Goal: Task Accomplishment & Management: Manage account settings

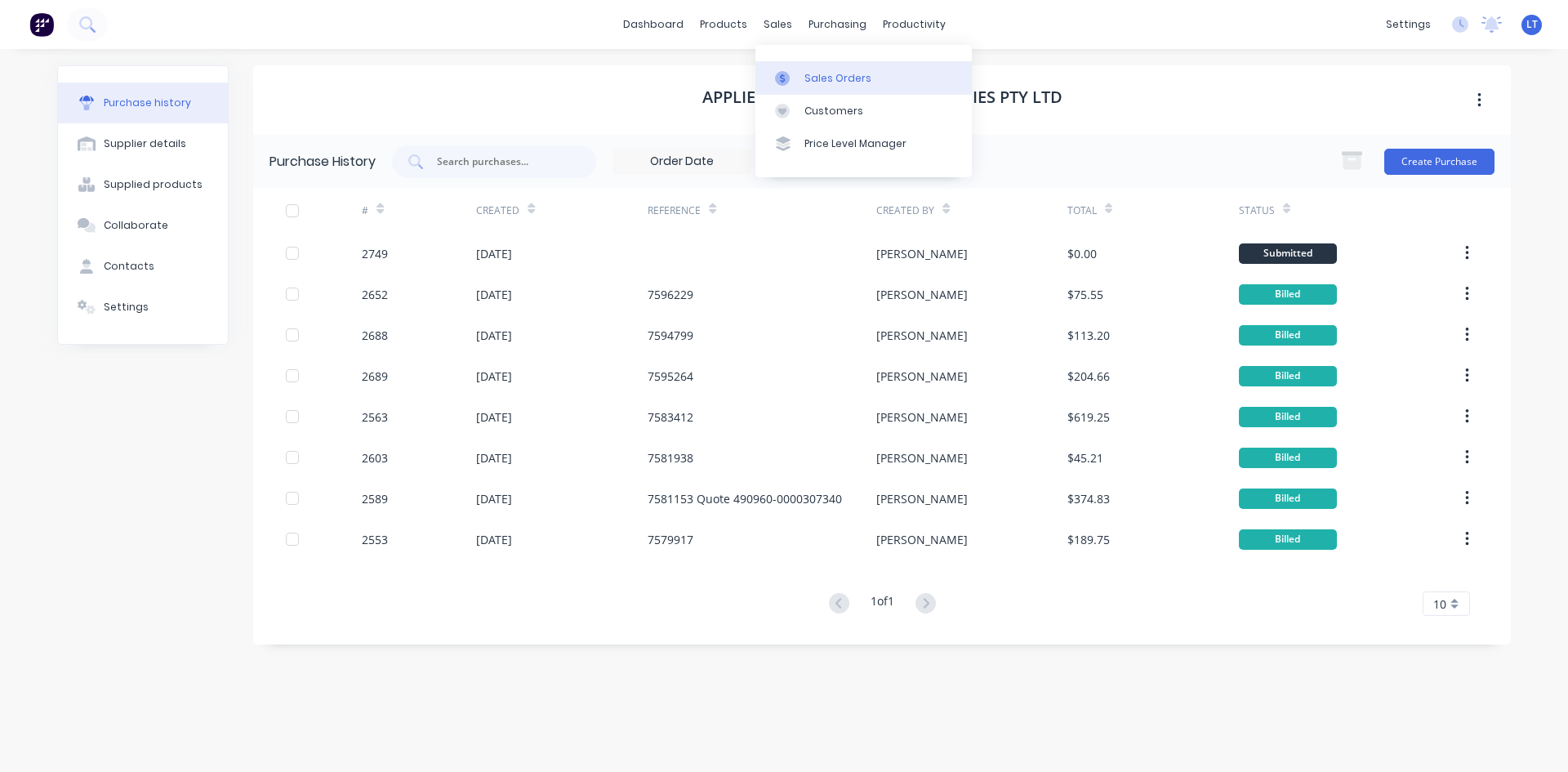
click at [881, 85] on link "Sales Orders" at bounding box center [863, 78] width 217 height 33
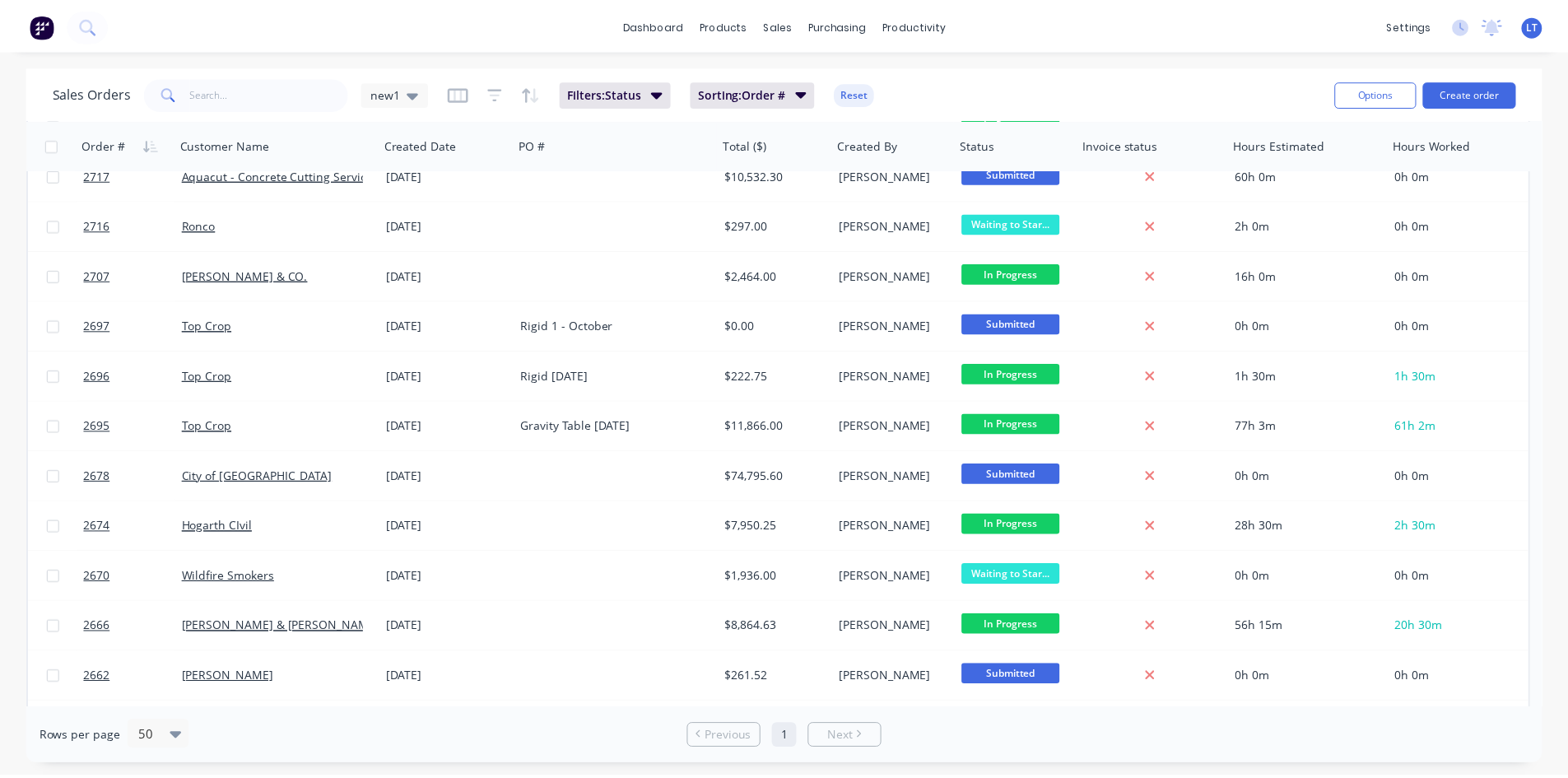
scroll to position [165, 0]
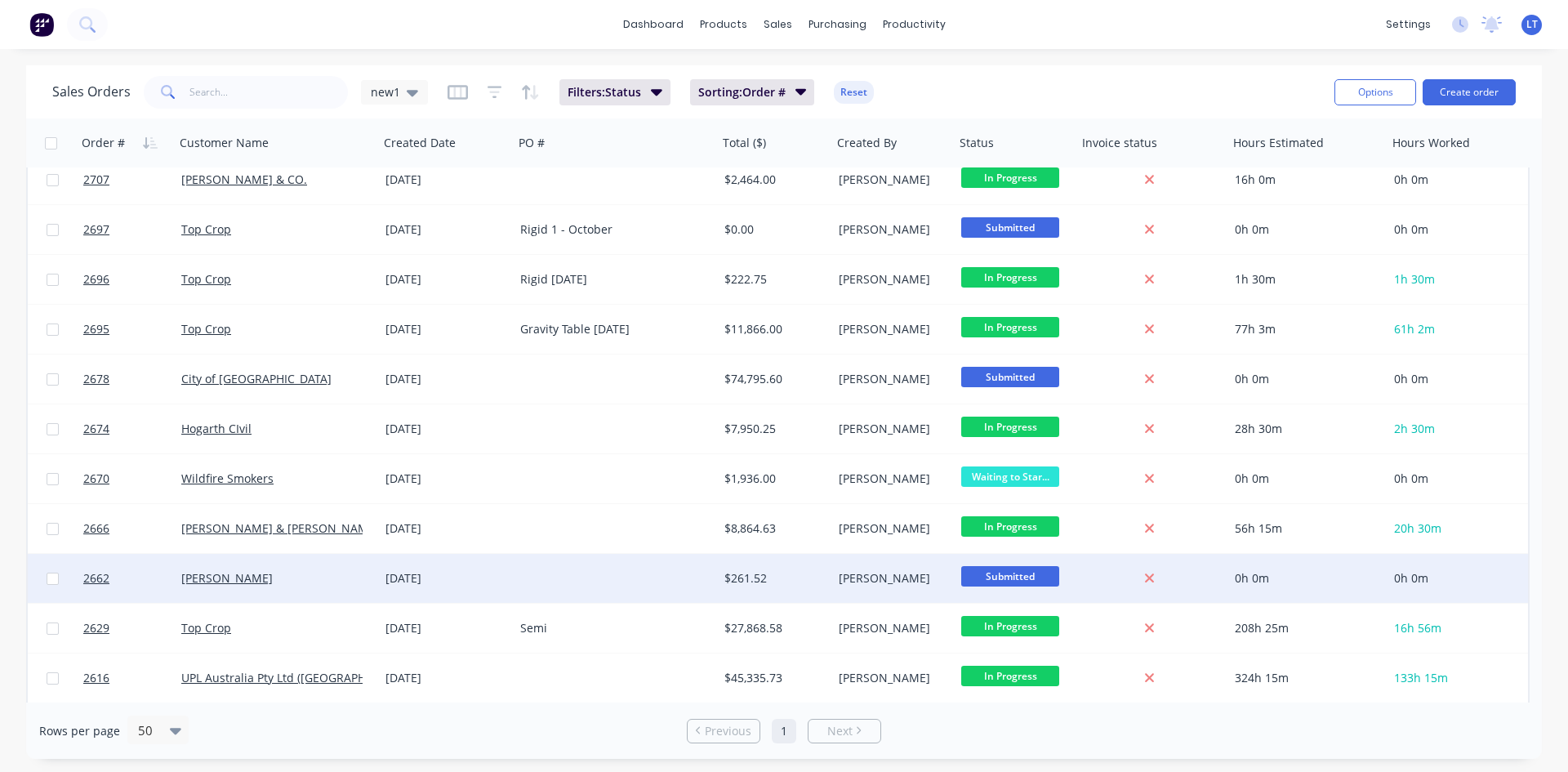
click at [305, 583] on div "[PERSON_NAME]" at bounding box center [272, 578] width 181 height 16
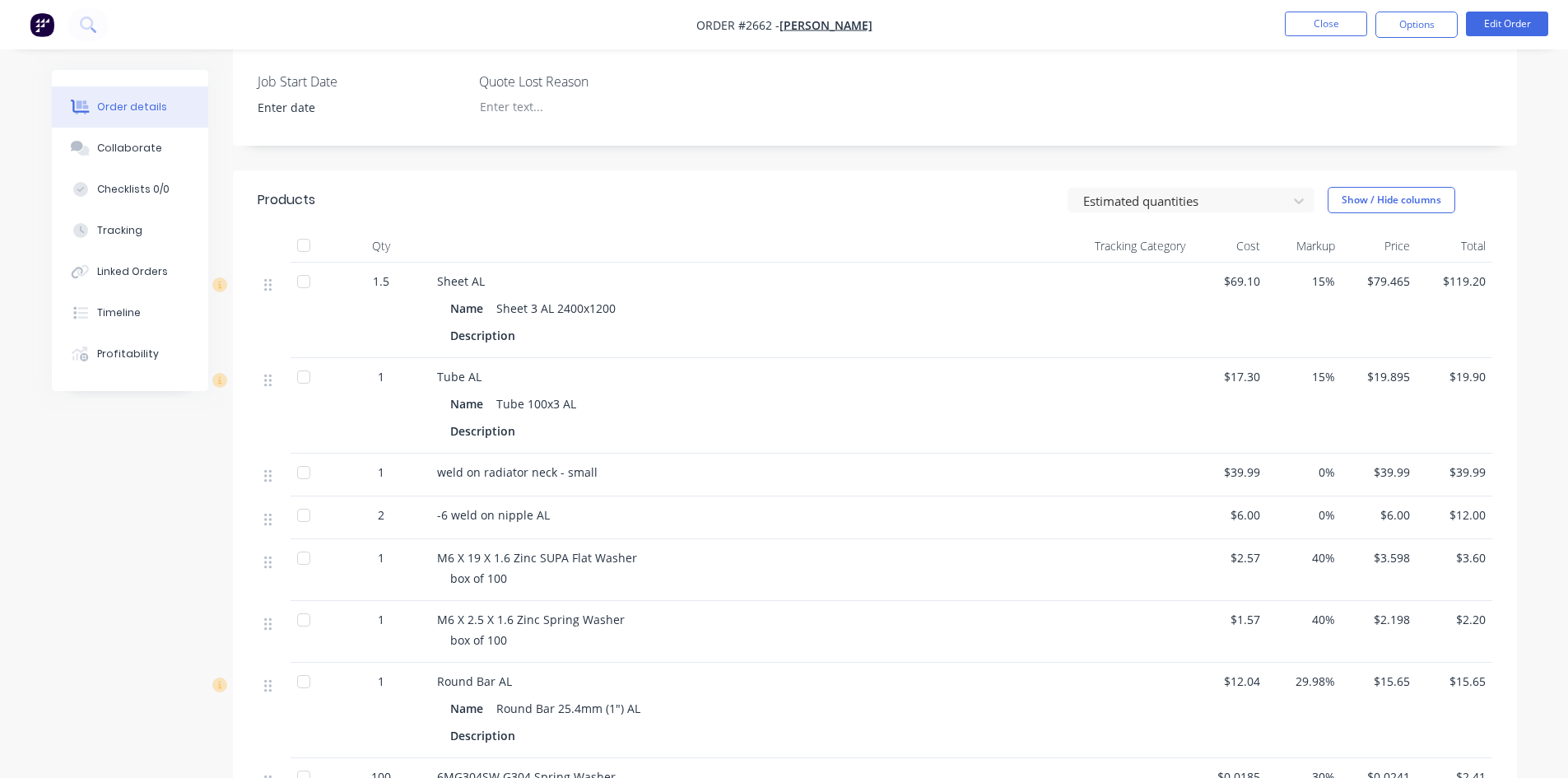
scroll to position [385, 0]
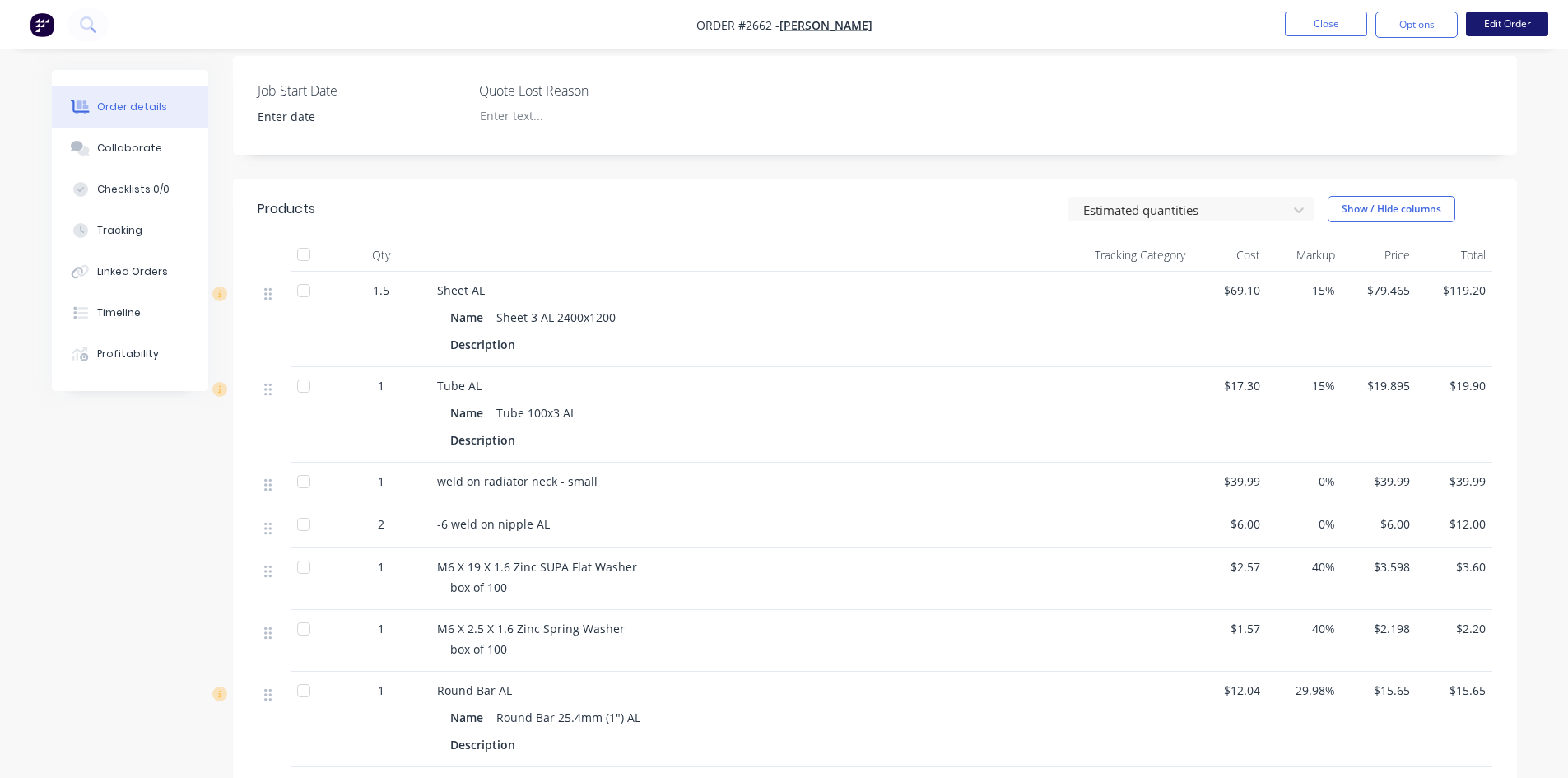
click at [1499, 25] on button "Edit Order" at bounding box center [1508, 24] width 82 height 25
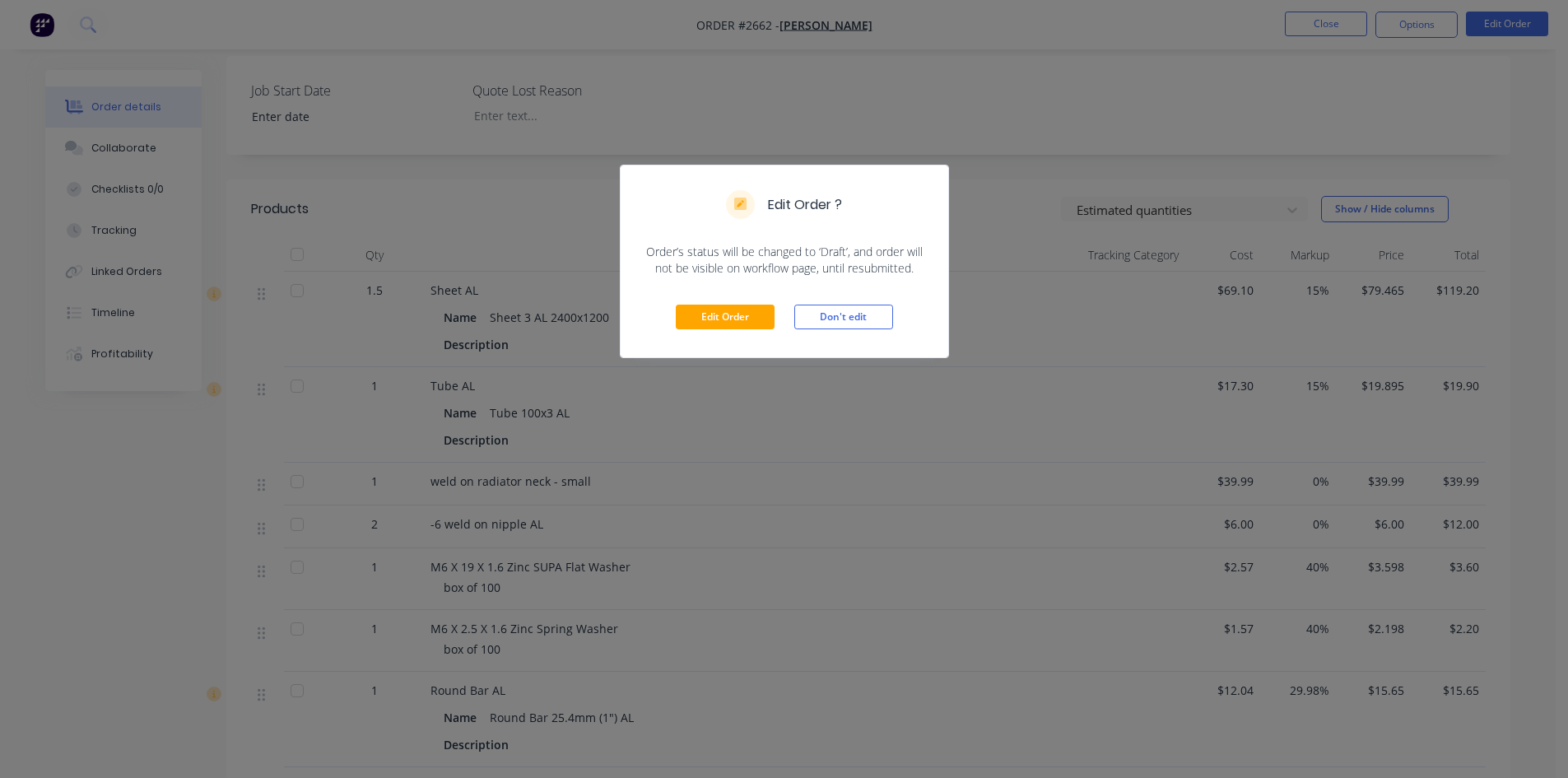
click at [741, 330] on div "Edit Order Don't edit" at bounding box center [784, 317] width 327 height 80
click at [741, 318] on button "Edit Order" at bounding box center [725, 316] width 99 height 25
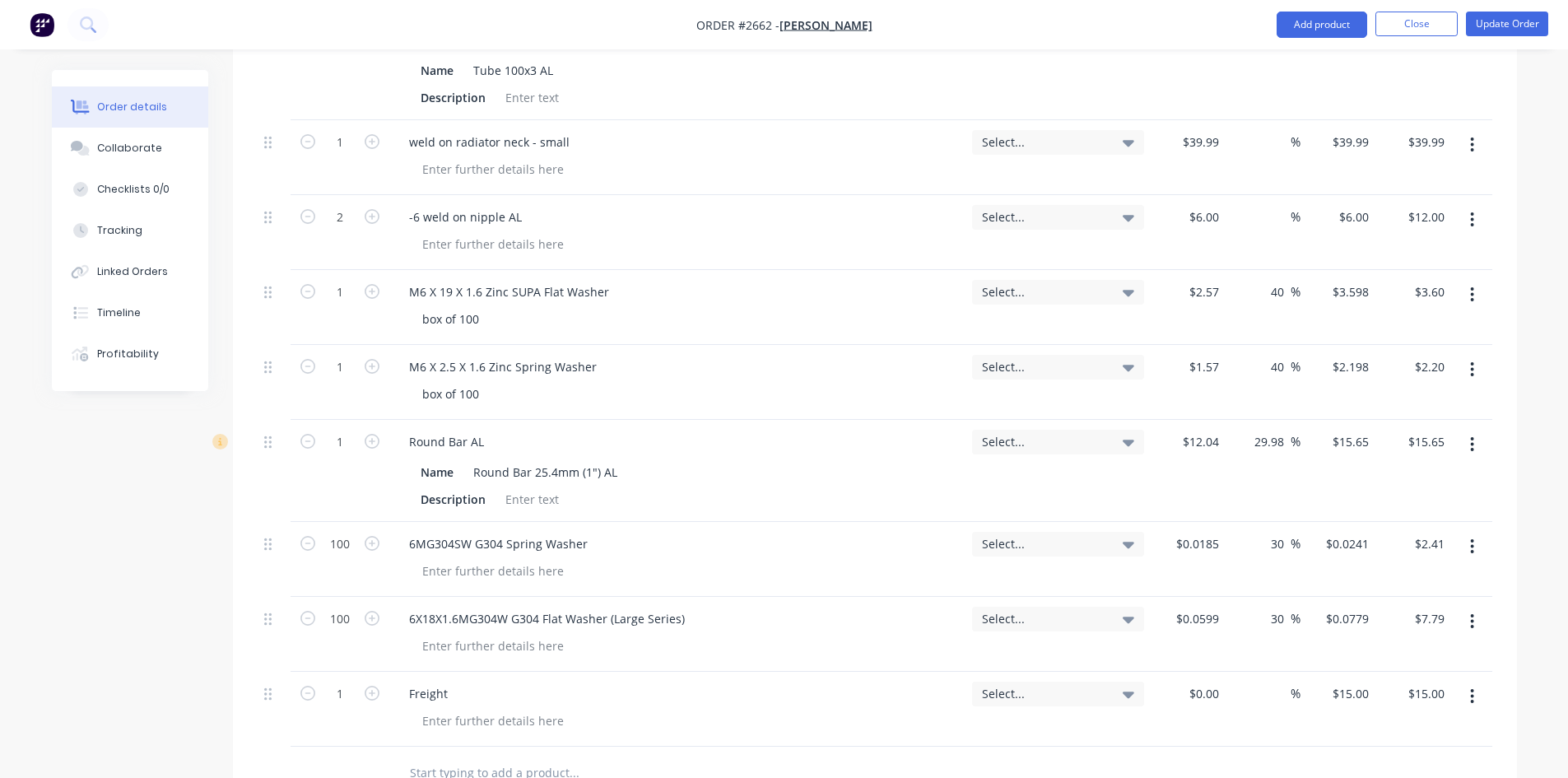
scroll to position [905, 0]
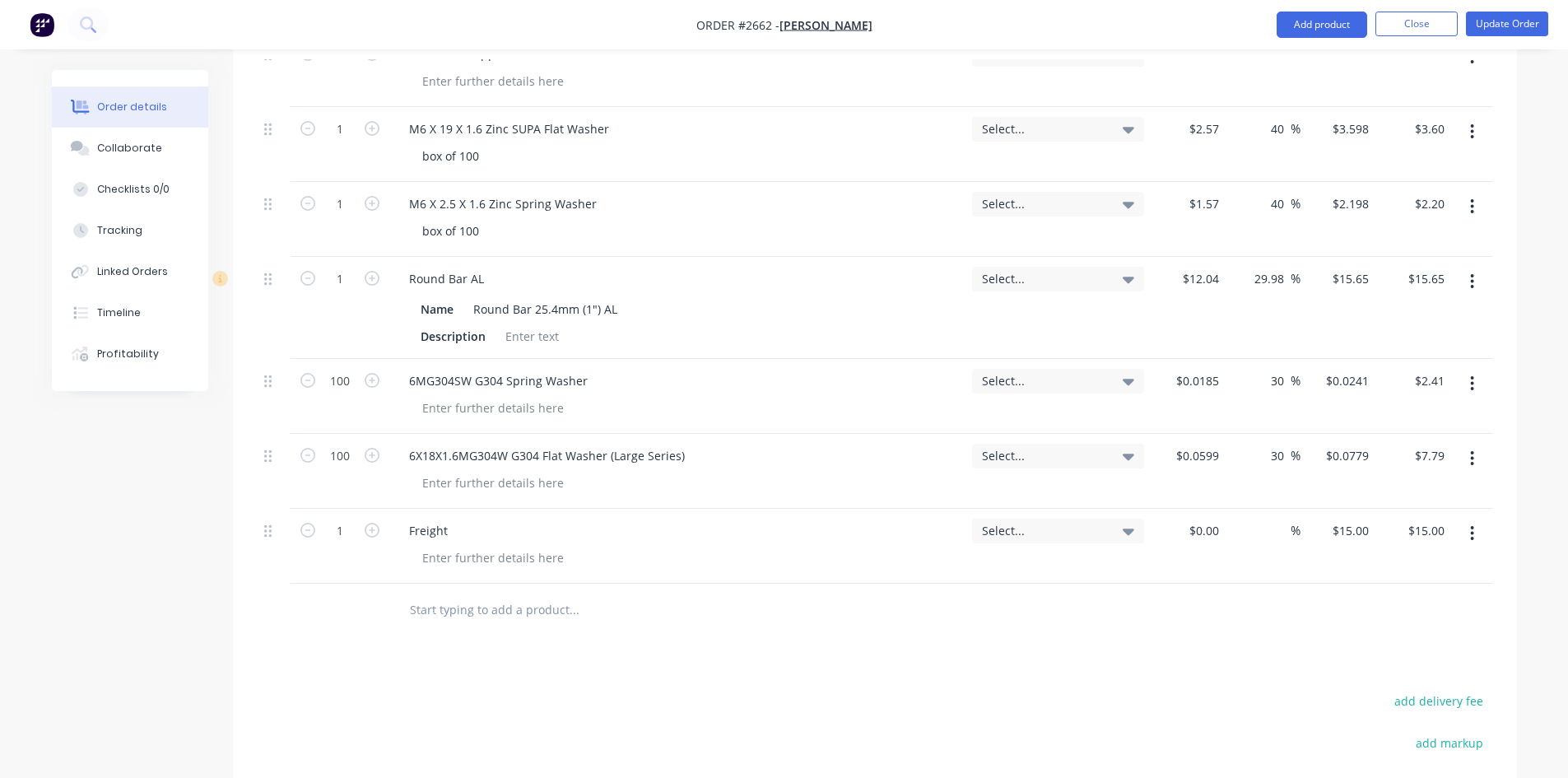
click at [459, 612] on input "text" at bounding box center [573, 610] width 329 height 33
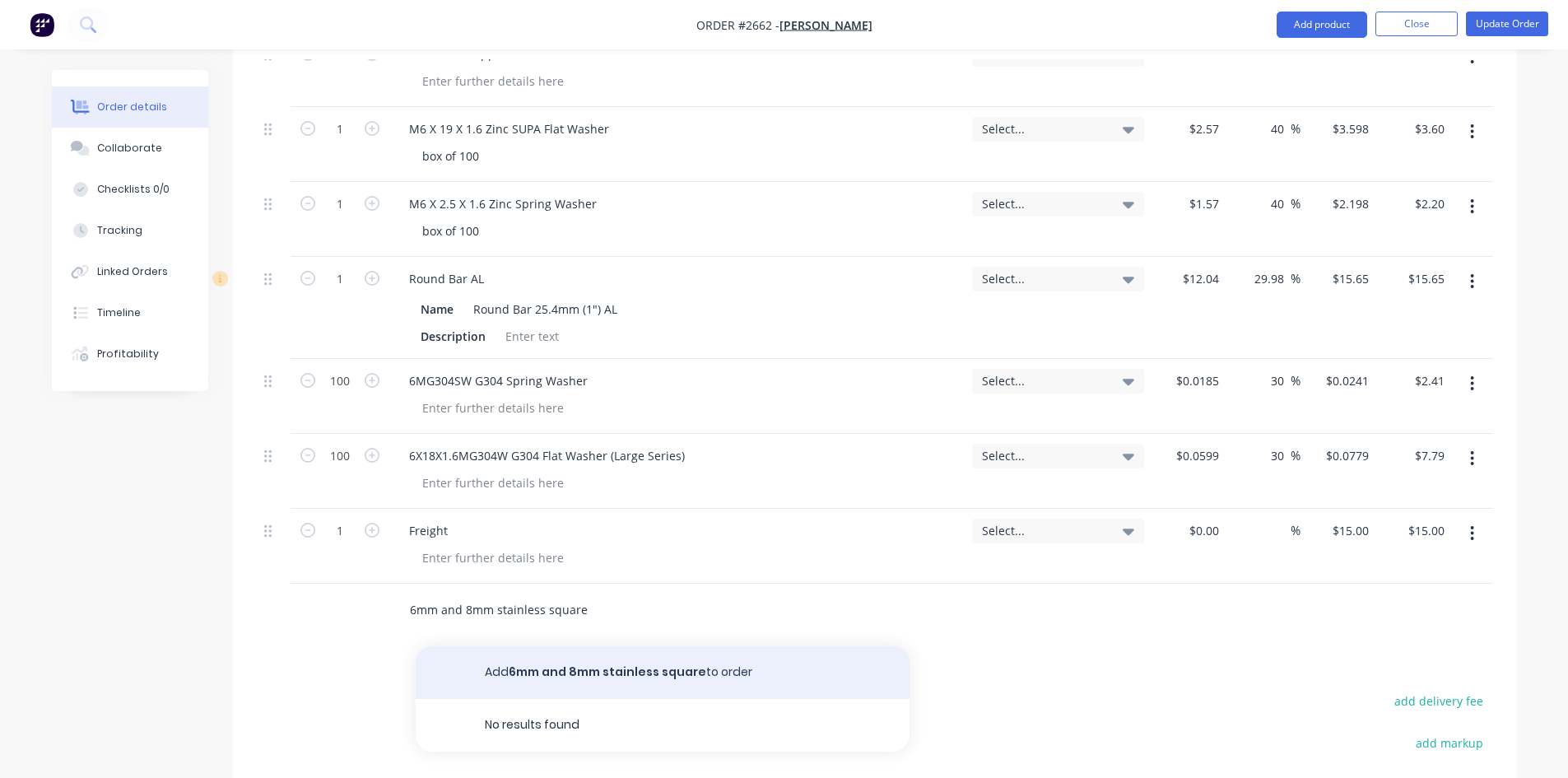
type input "6mm and 8mm stainless square"
click at [605, 673] on button "Add 6mm and 8mm stainless square to order" at bounding box center [663, 673] width 494 height 53
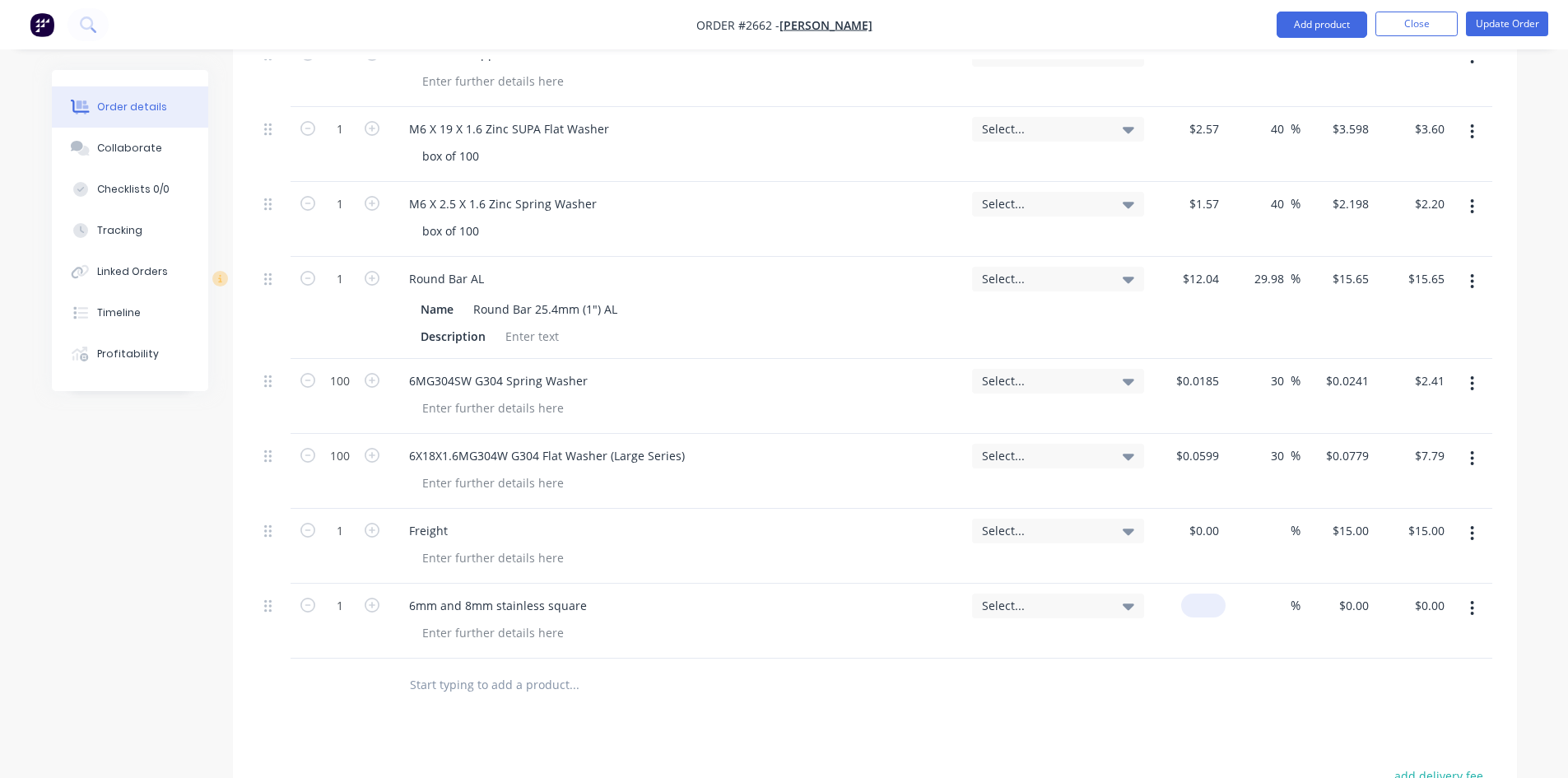
click at [1211, 611] on input at bounding box center [1206, 605] width 37 height 24
type input "$200.00"
type input "200"
type input "$200.00"
click at [1355, 606] on input "200" at bounding box center [1356, 605] width 37 height 24
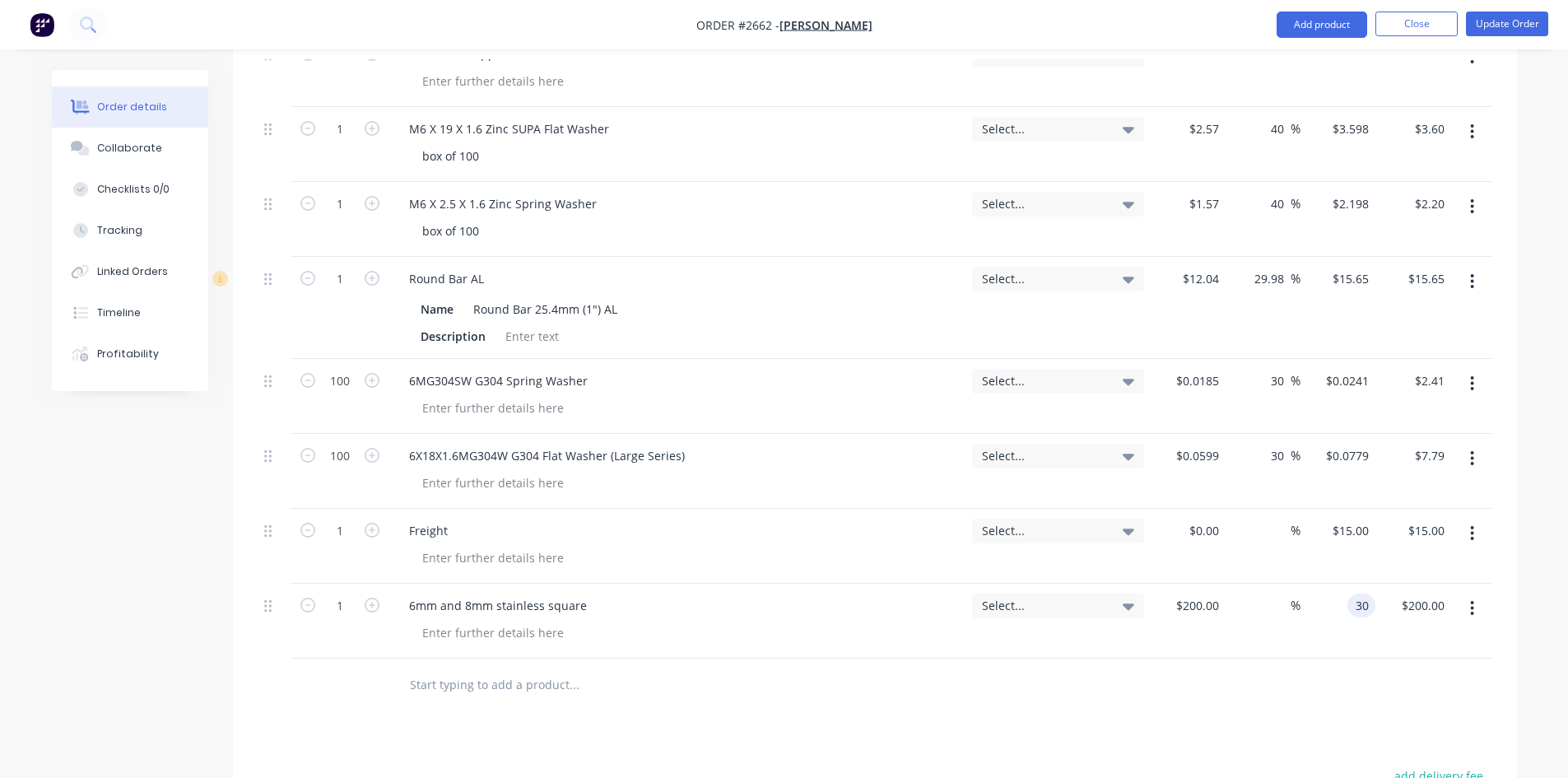
type input "30"
type input "-85"
type input "$30.00"
click at [1219, 644] on div "$200.00 $200.00" at bounding box center [1189, 621] width 75 height 75
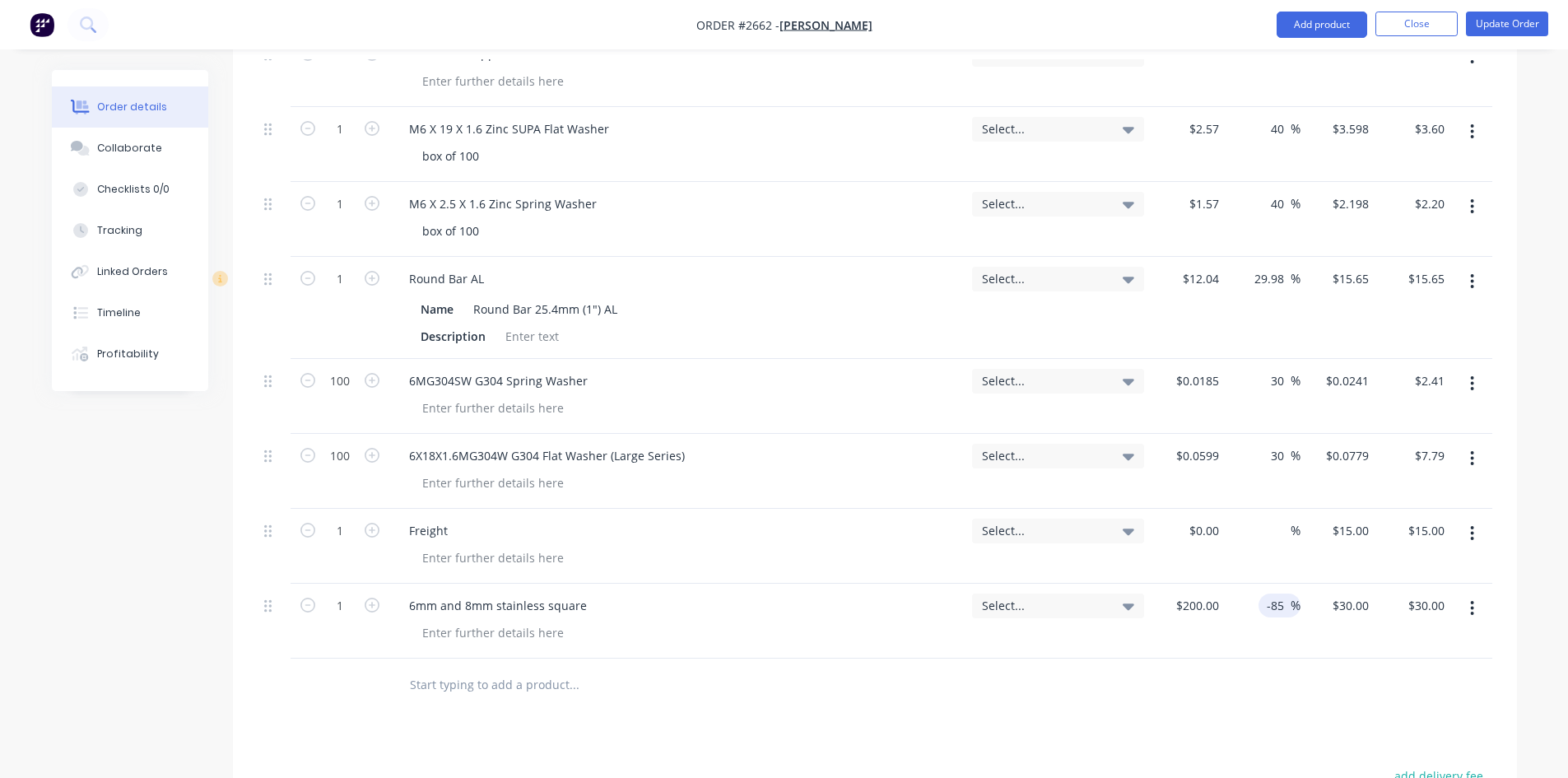
drag, startPoint x: 1285, startPoint y: 603, endPoint x: 1267, endPoint y: 603, distance: 18.0
click at [1267, 603] on input "-85" at bounding box center [1278, 605] width 26 height 24
type input "30"
type input "$260.00"
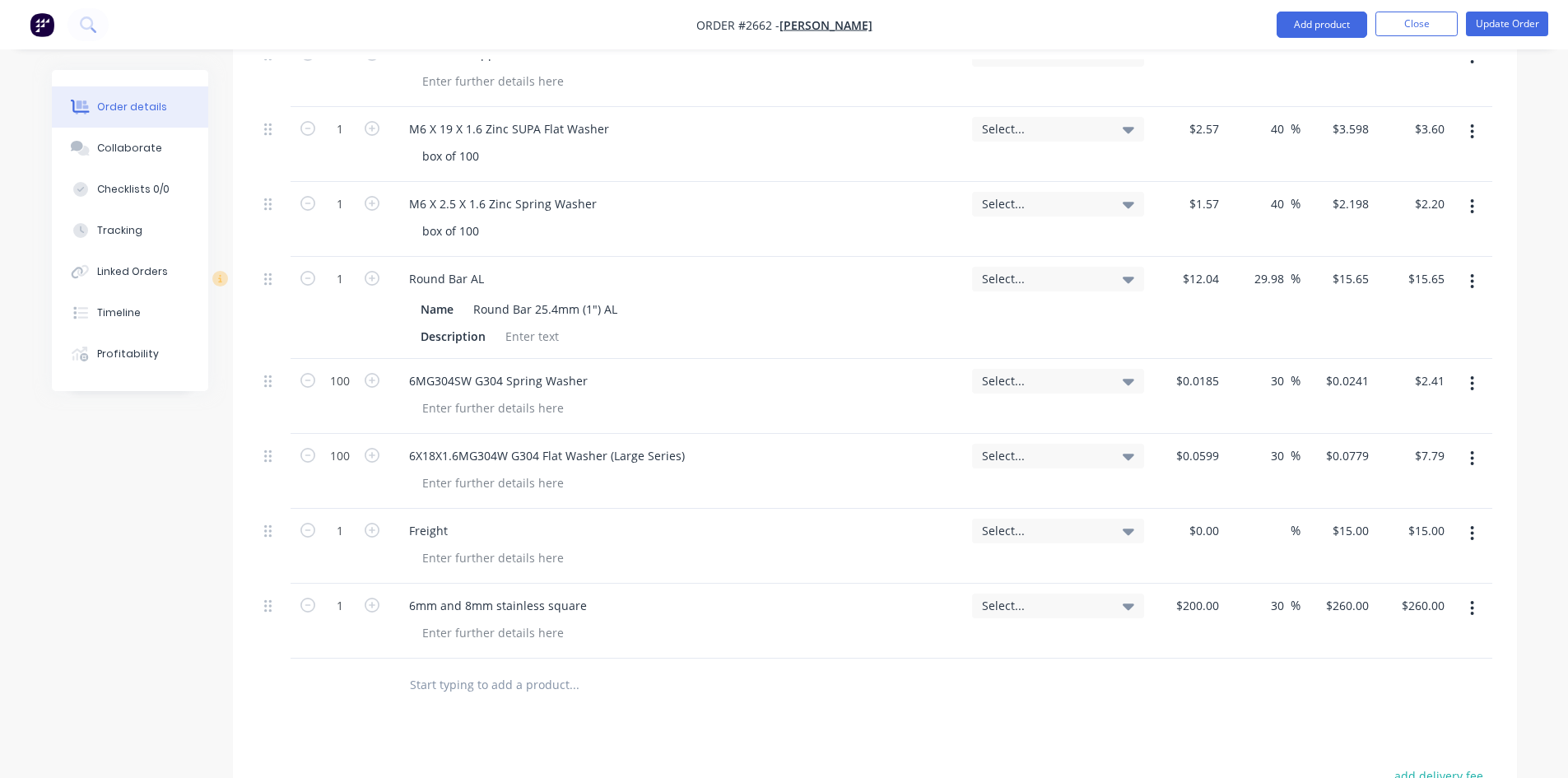
click at [1211, 729] on div "Products Show / Hide columns Add product Qty Tracking Category Cost Markup Pric…" at bounding box center [875, 384] width 1285 height 1446
drag, startPoint x: 1285, startPoint y: 602, endPoint x: 1253, endPoint y: 602, distance: 32.0
click at [1253, 602] on div "30 30 %" at bounding box center [1264, 621] width 75 height 75
type input "25"
type input "$250.00"
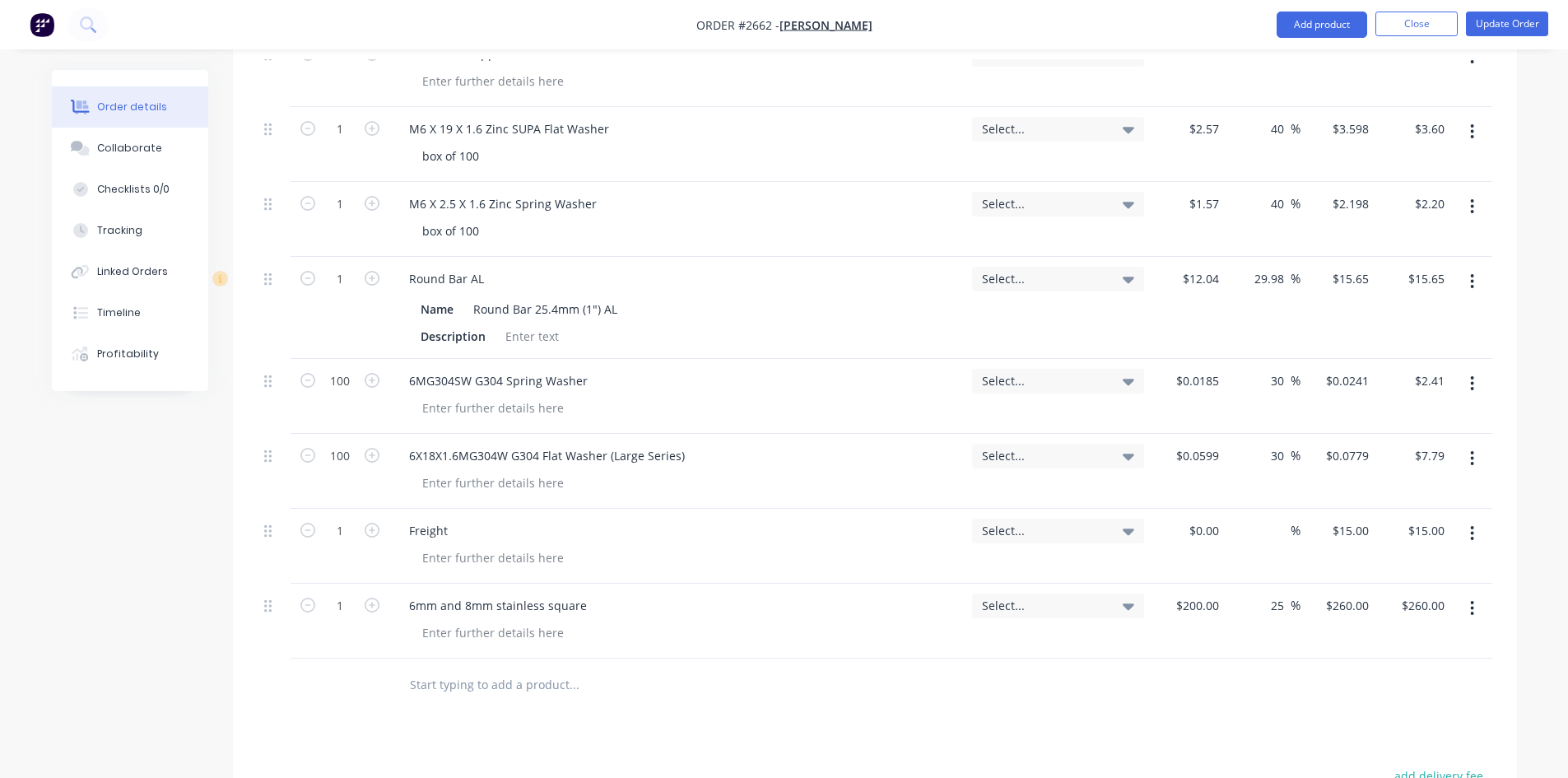
type input "$250.00"
click at [1269, 710] on div at bounding box center [875, 685] width 1235 height 54
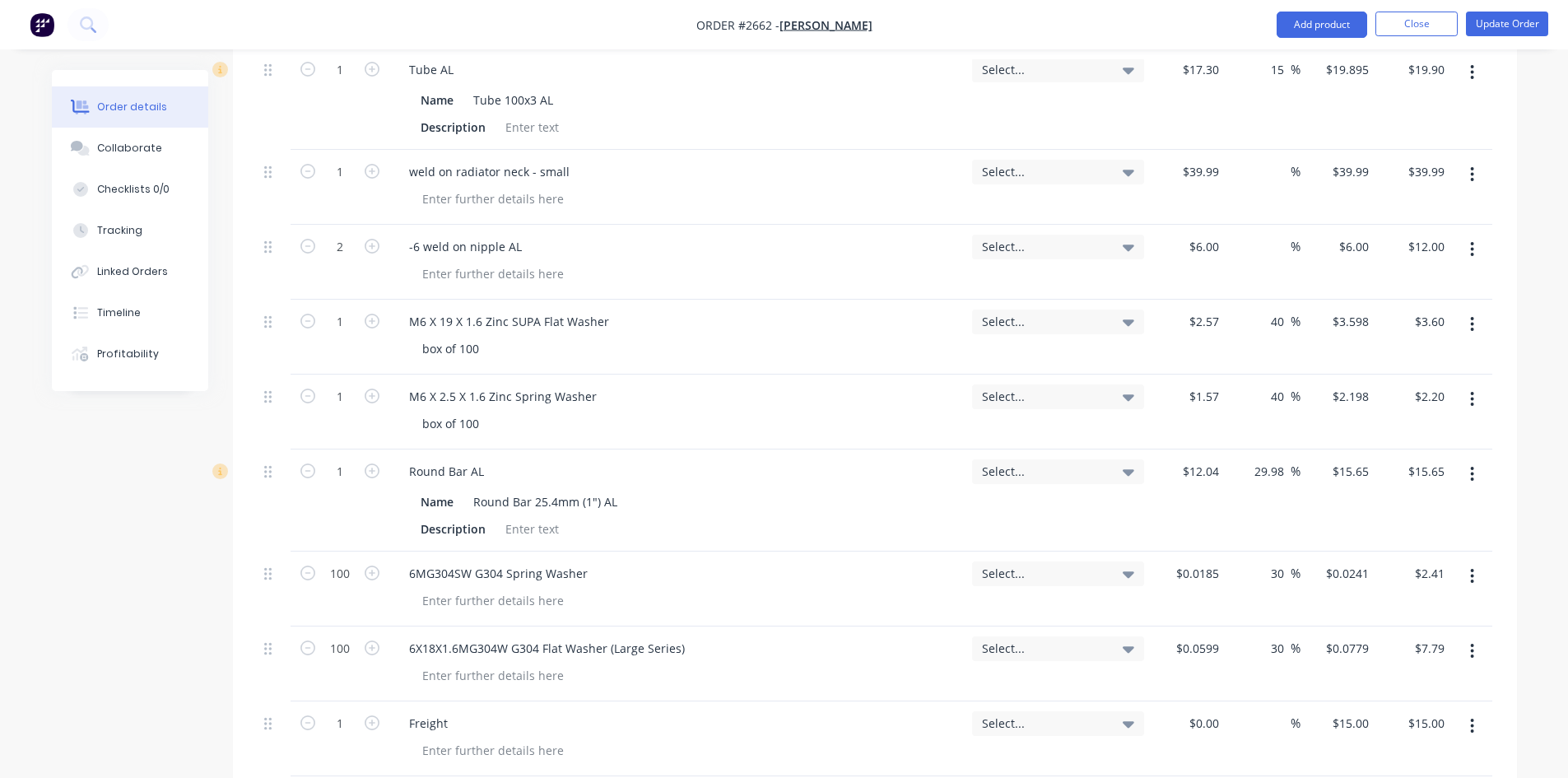
scroll to position [741, 0]
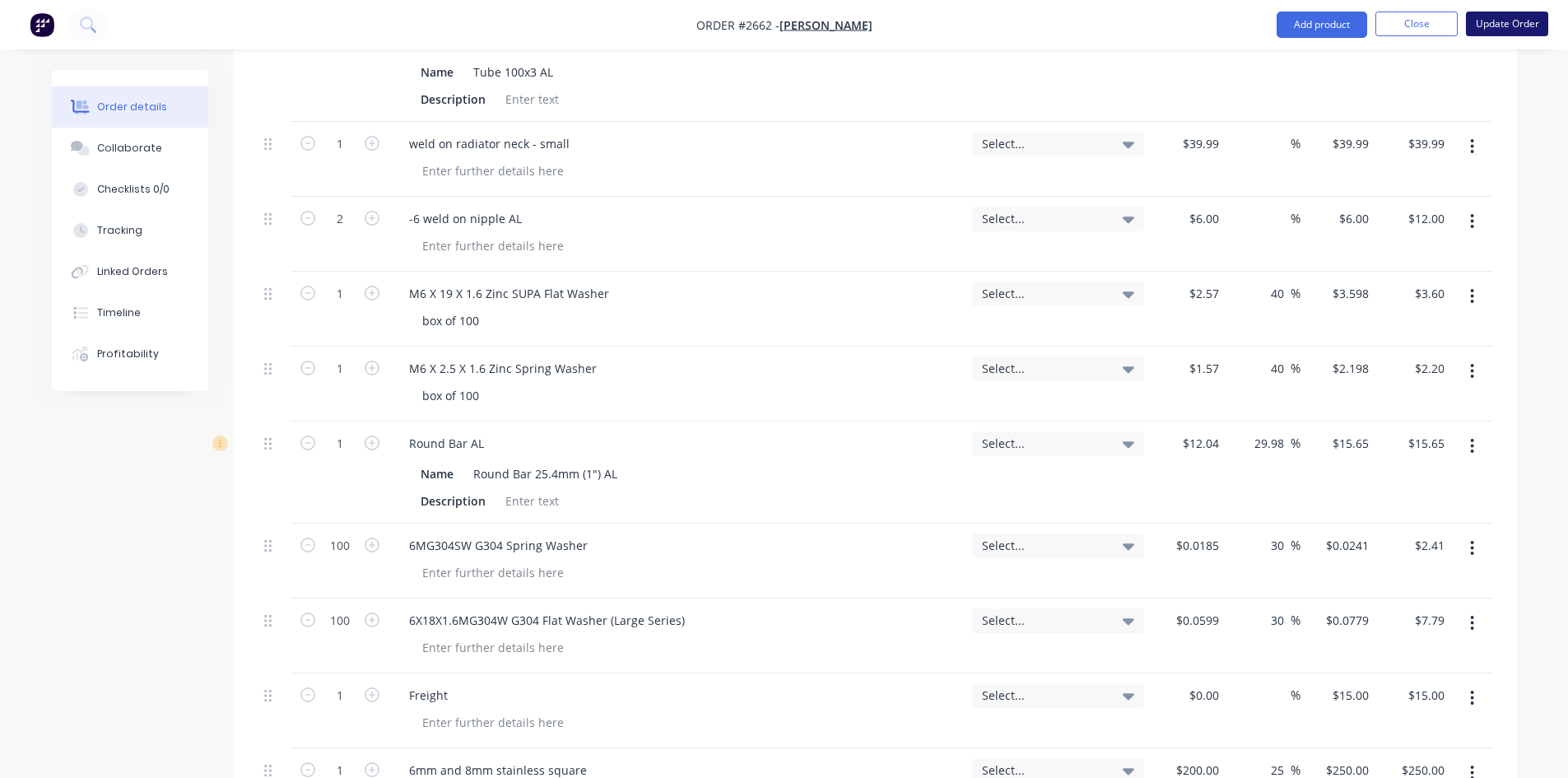
click at [1497, 21] on button "Update Order" at bounding box center [1508, 24] width 82 height 25
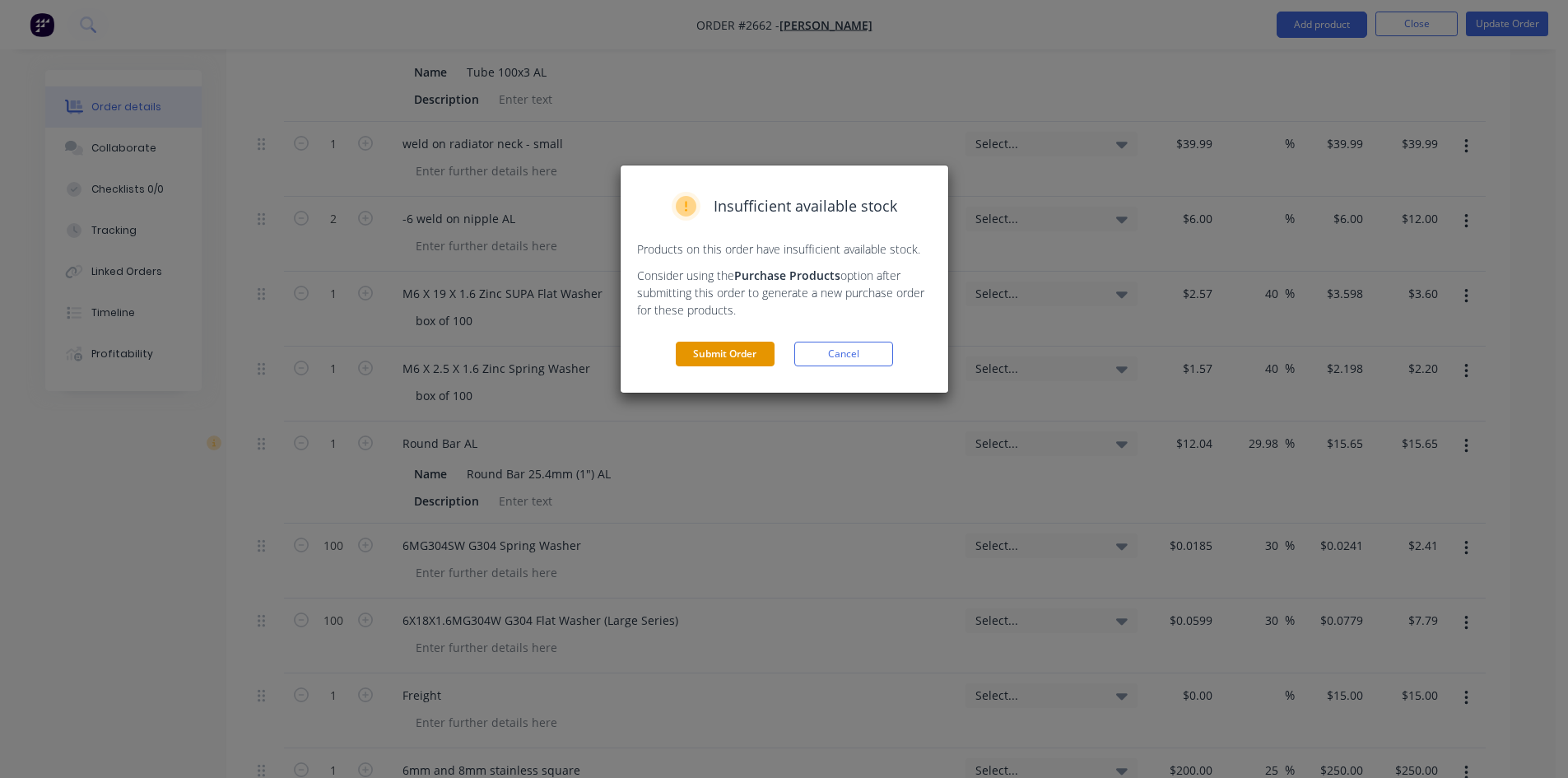
click at [733, 353] on button "Submit Order" at bounding box center [725, 354] width 99 height 25
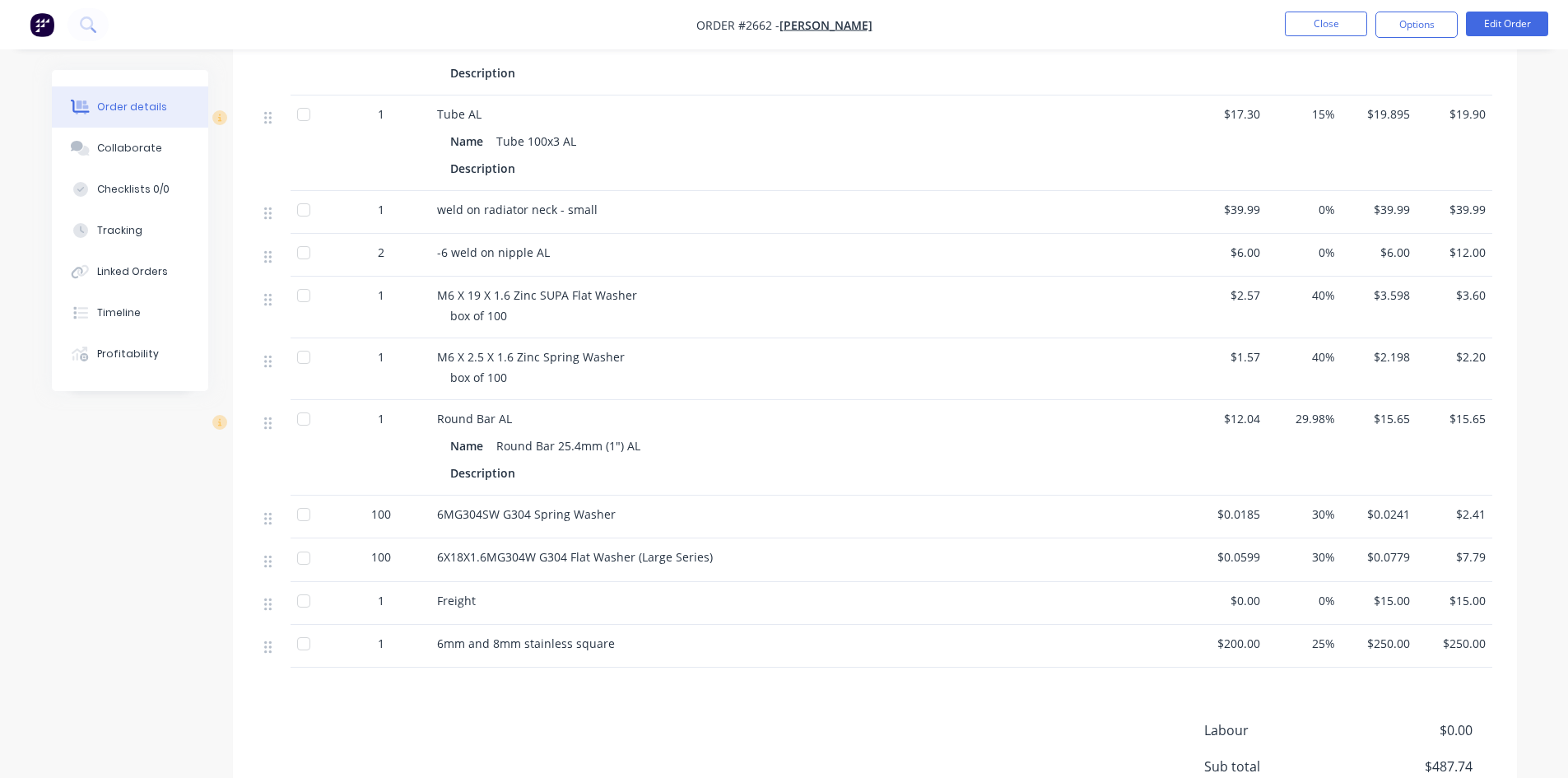
scroll to position [658, 0]
drag, startPoint x: 1323, startPoint y: 515, endPoint x: 1312, endPoint y: 513, distance: 11.2
click at [1312, 513] on span "30%" at bounding box center [1305, 512] width 62 height 17
click at [1503, 21] on button "Edit Order" at bounding box center [1508, 24] width 82 height 25
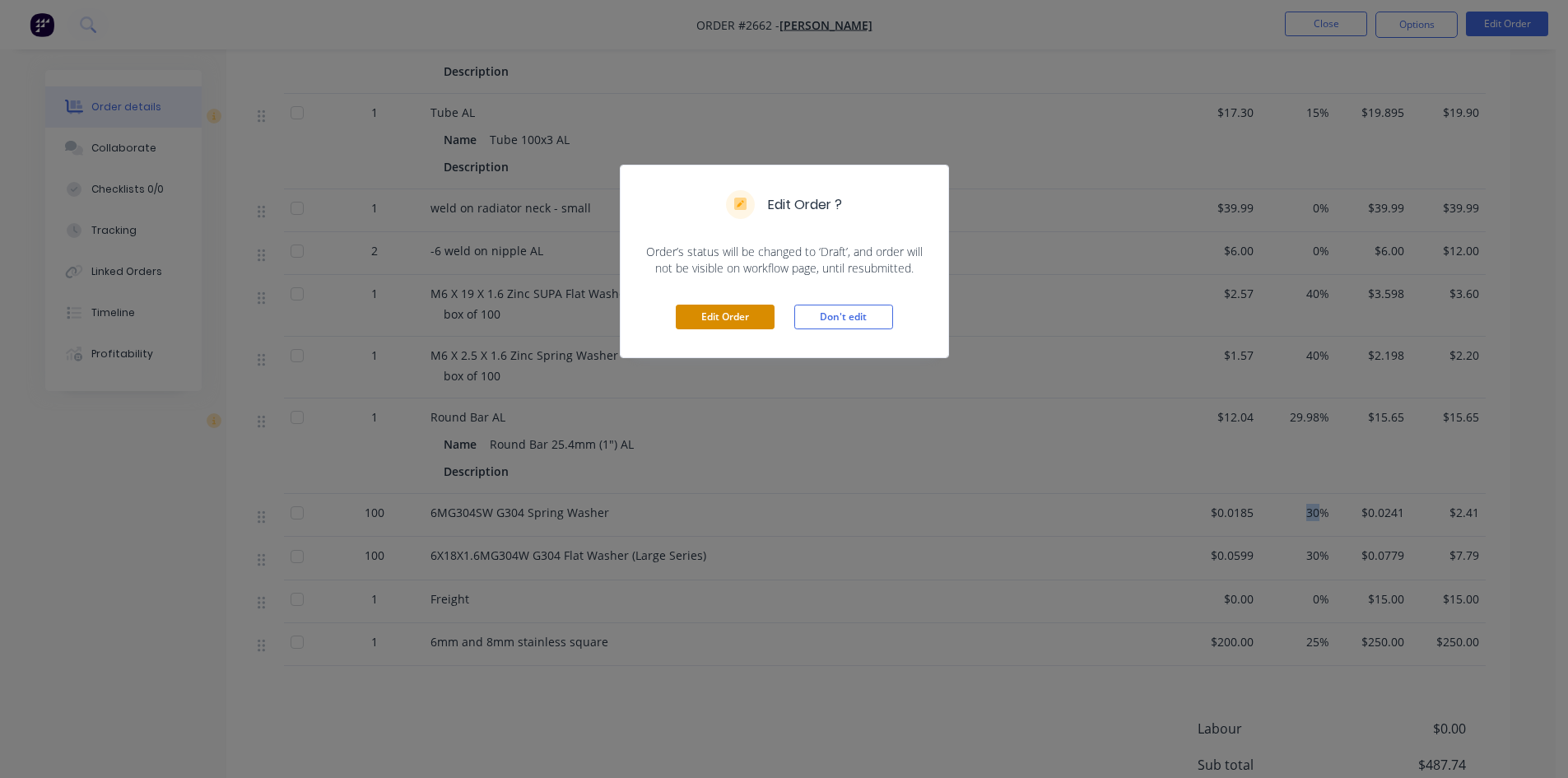
click at [728, 318] on button "Edit Order" at bounding box center [725, 316] width 99 height 25
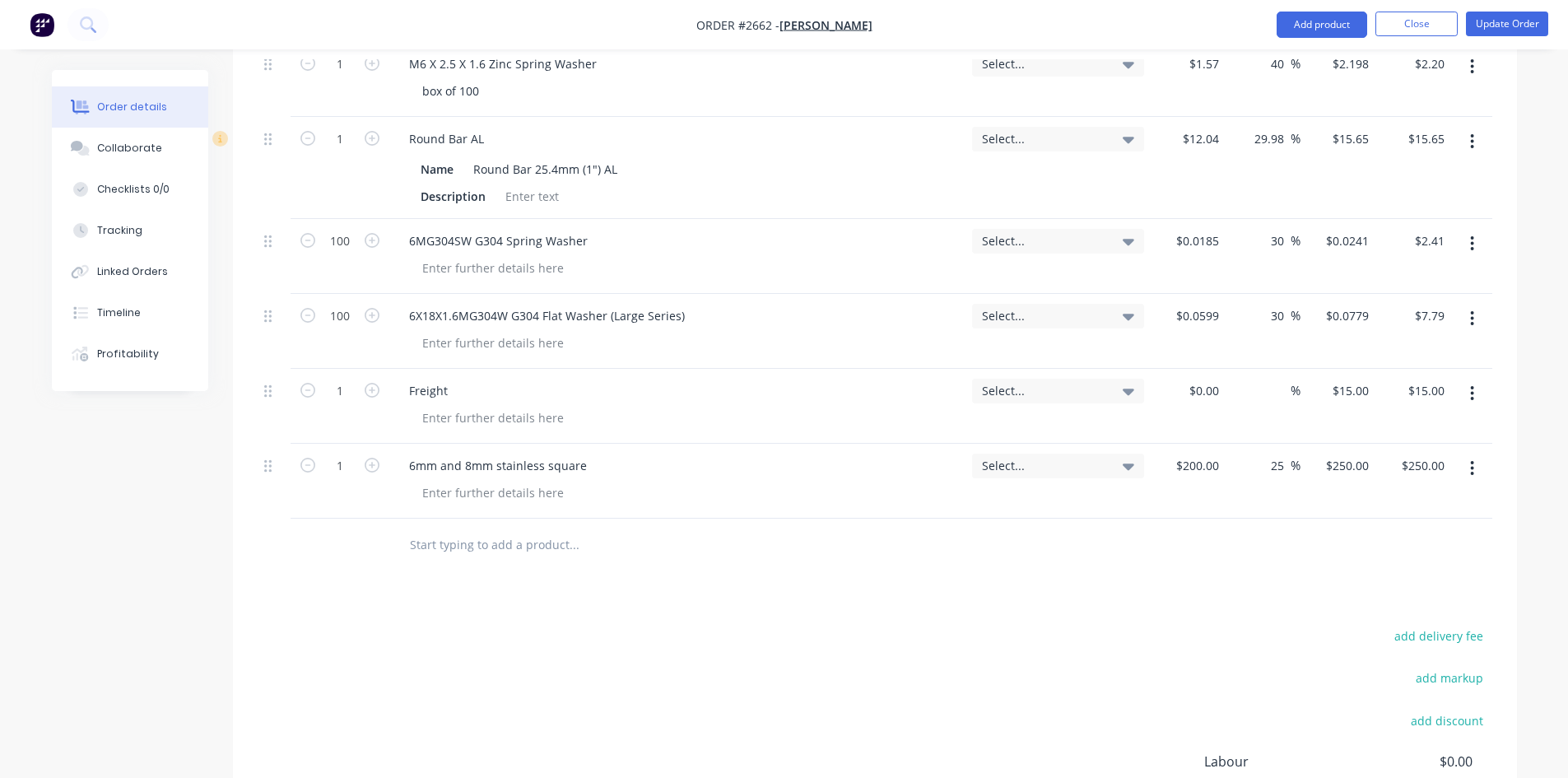
scroll to position [823, 0]
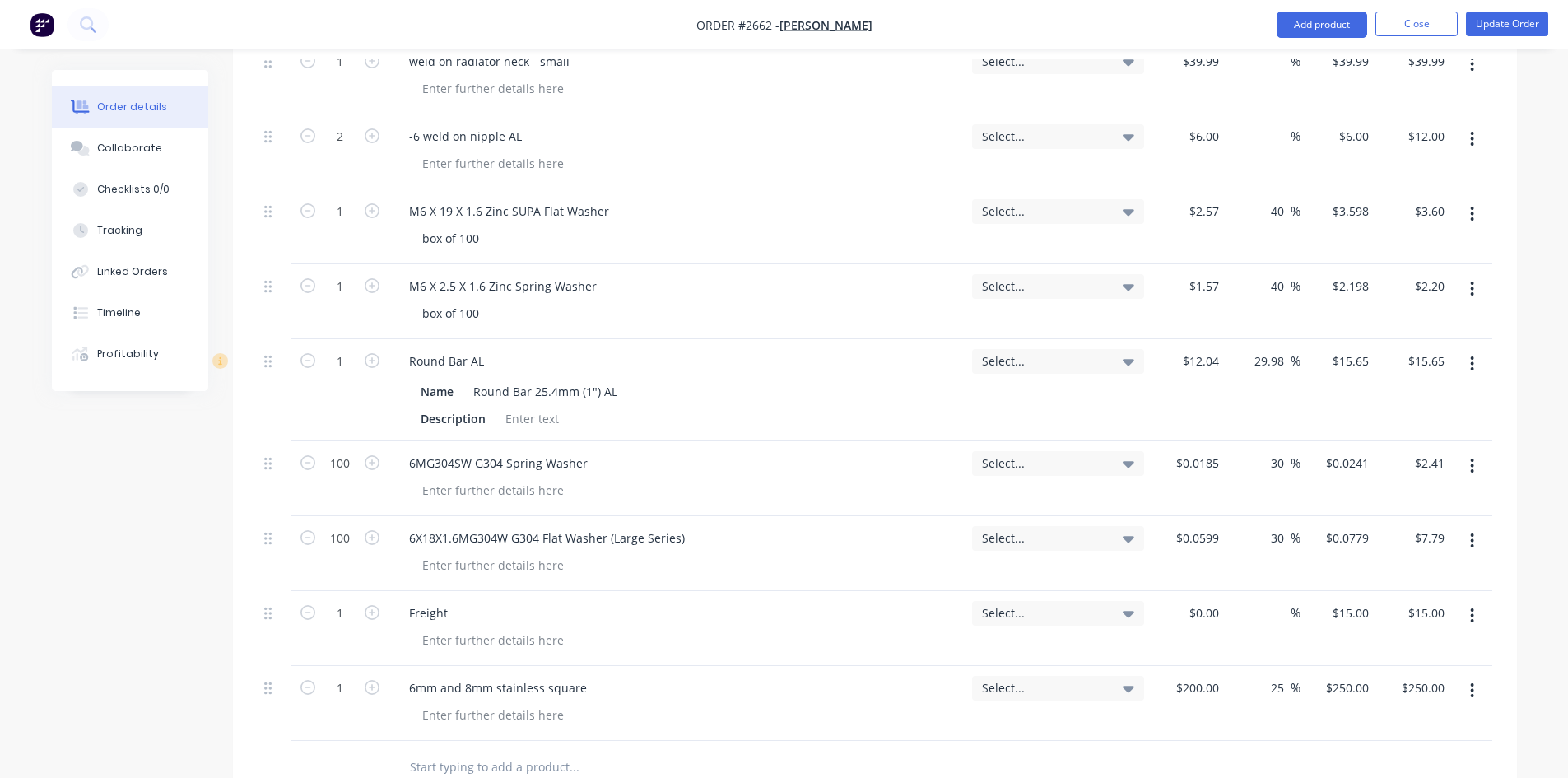
click at [979, 754] on div at bounding box center [686, 767] width 592 height 54
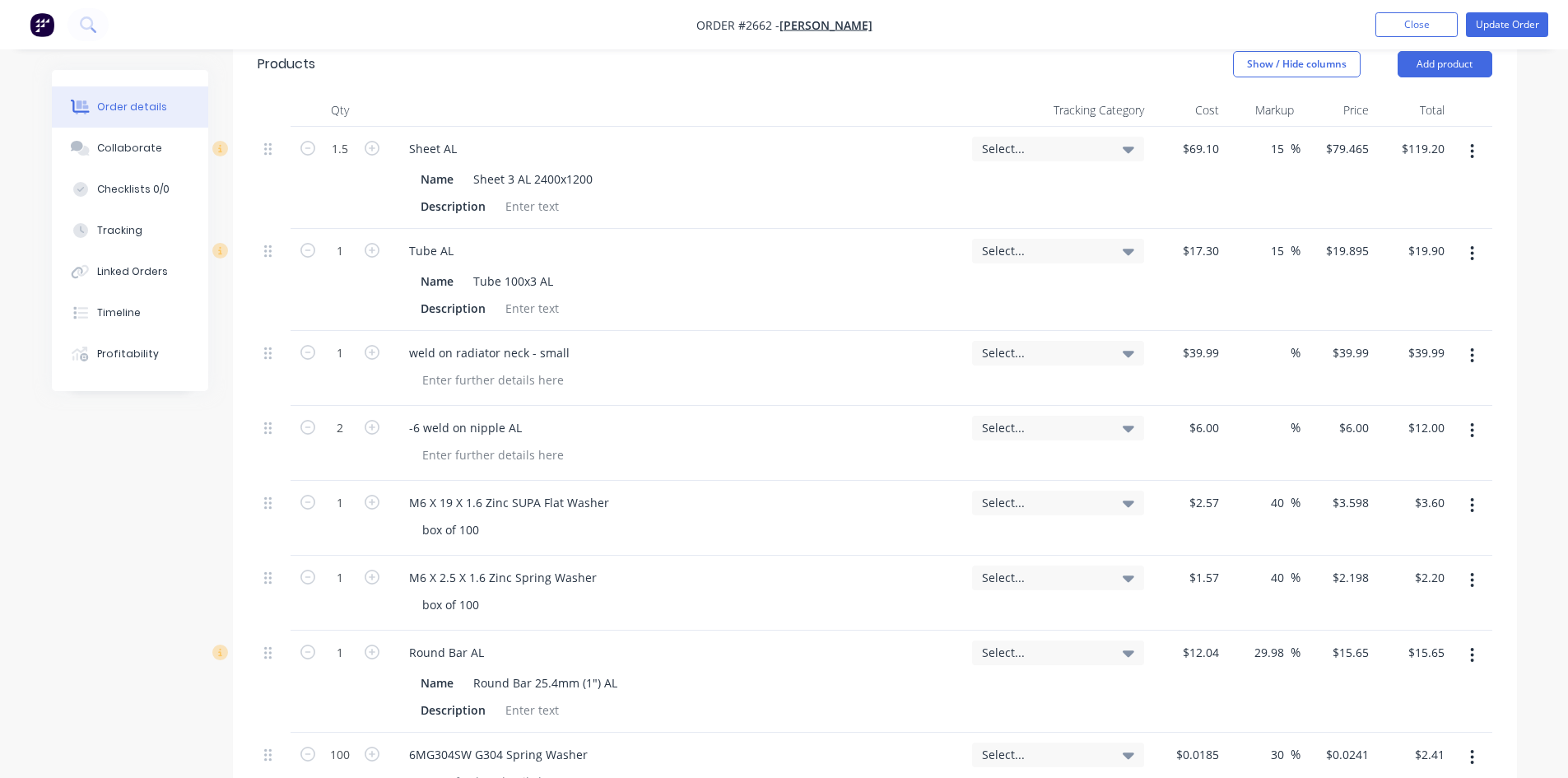
scroll to position [494, 0]
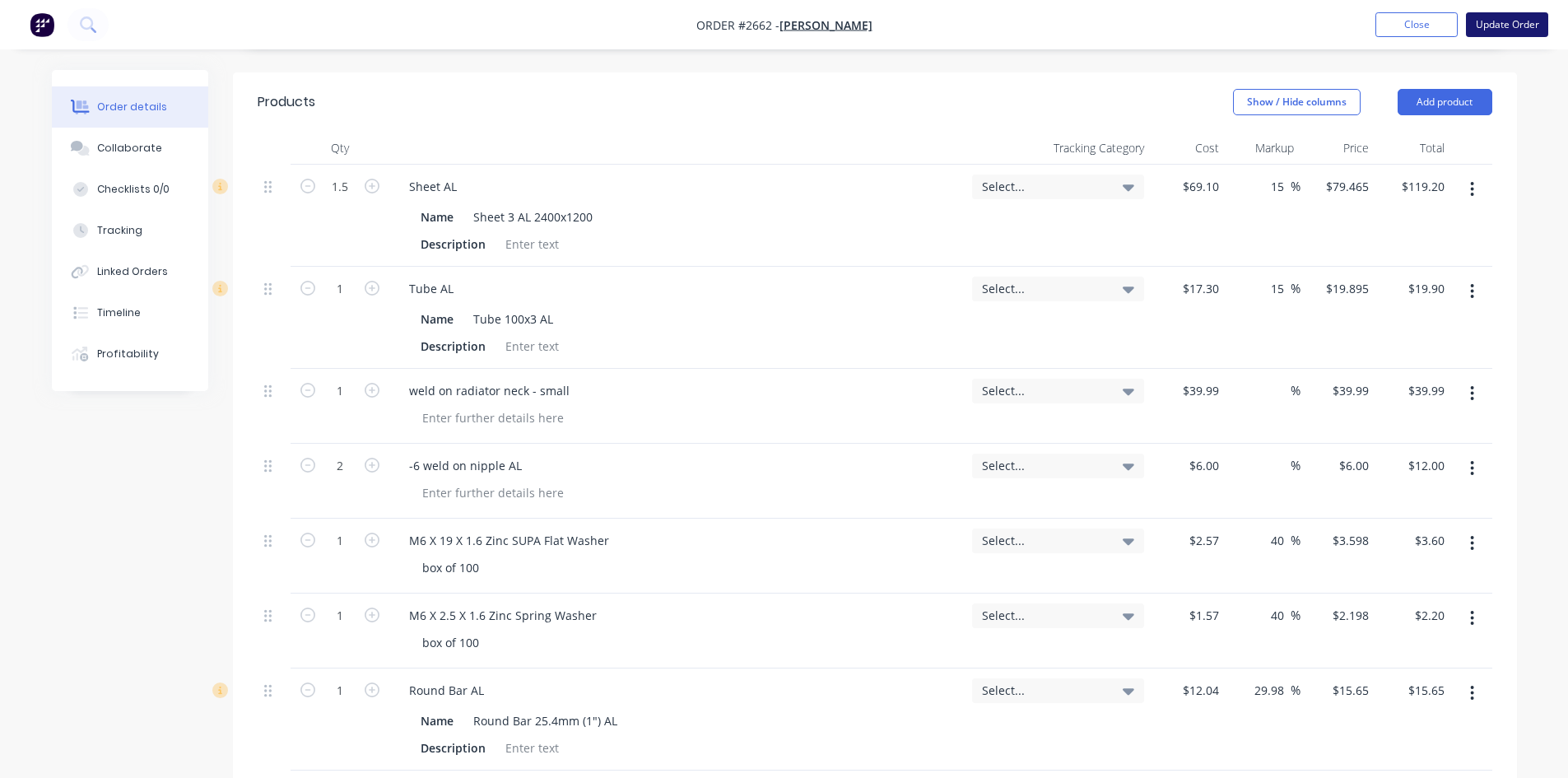
click at [1496, 24] on button "Update Order" at bounding box center [1508, 25] width 82 height 25
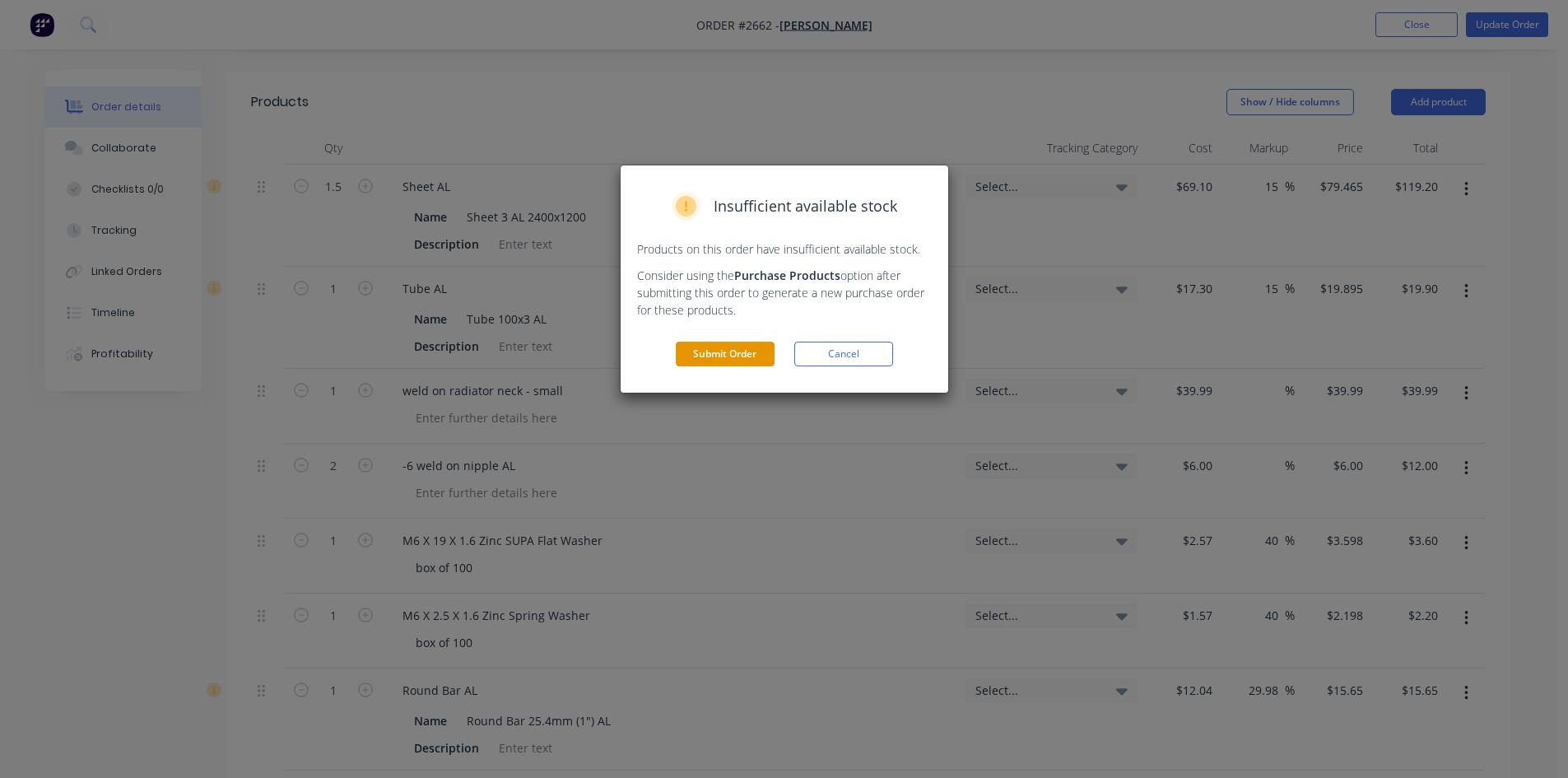
click at [707, 343] on button "Submit Order" at bounding box center [725, 354] width 99 height 25
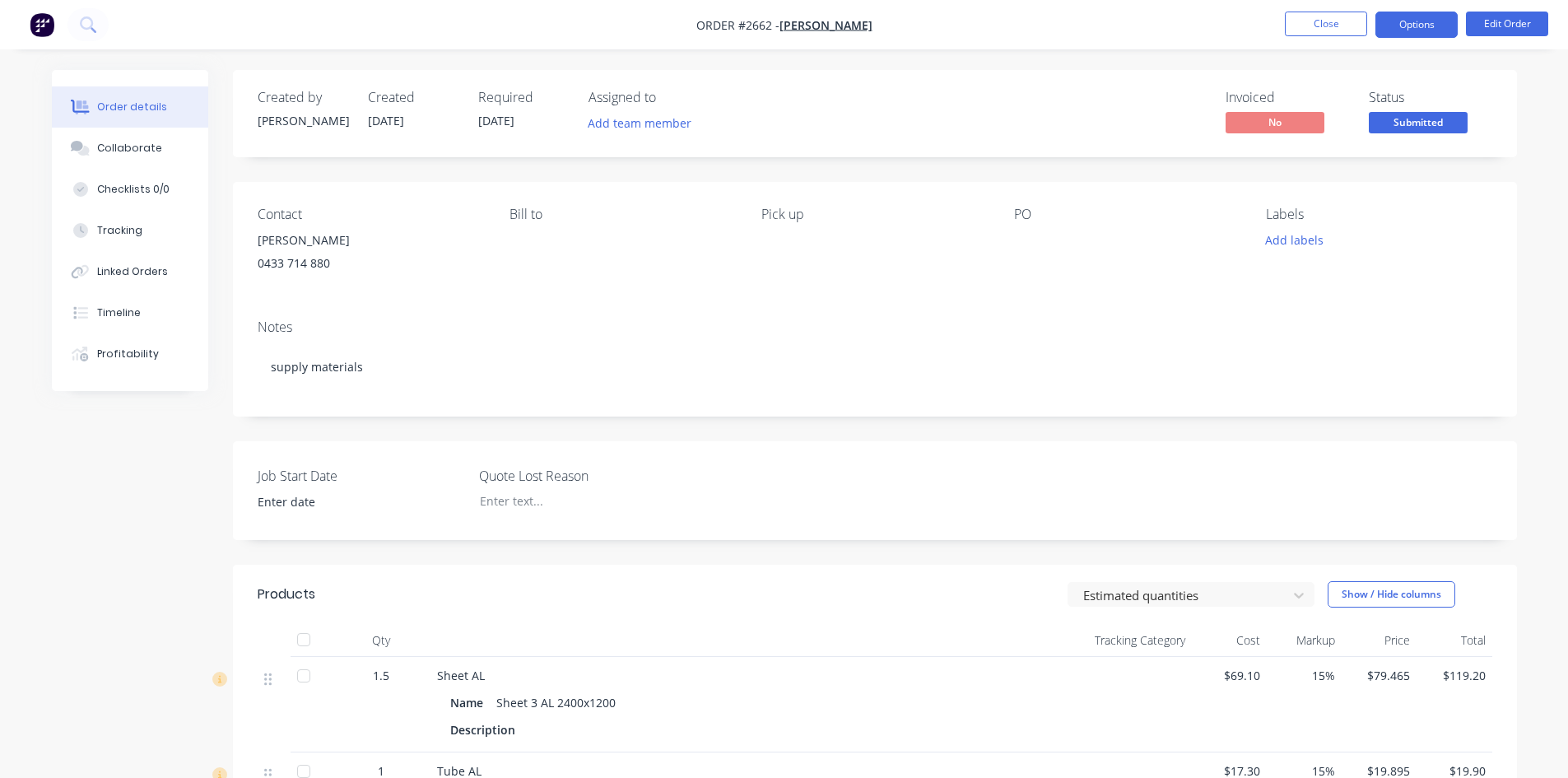
click at [1419, 22] on button "Options" at bounding box center [1417, 25] width 82 height 27
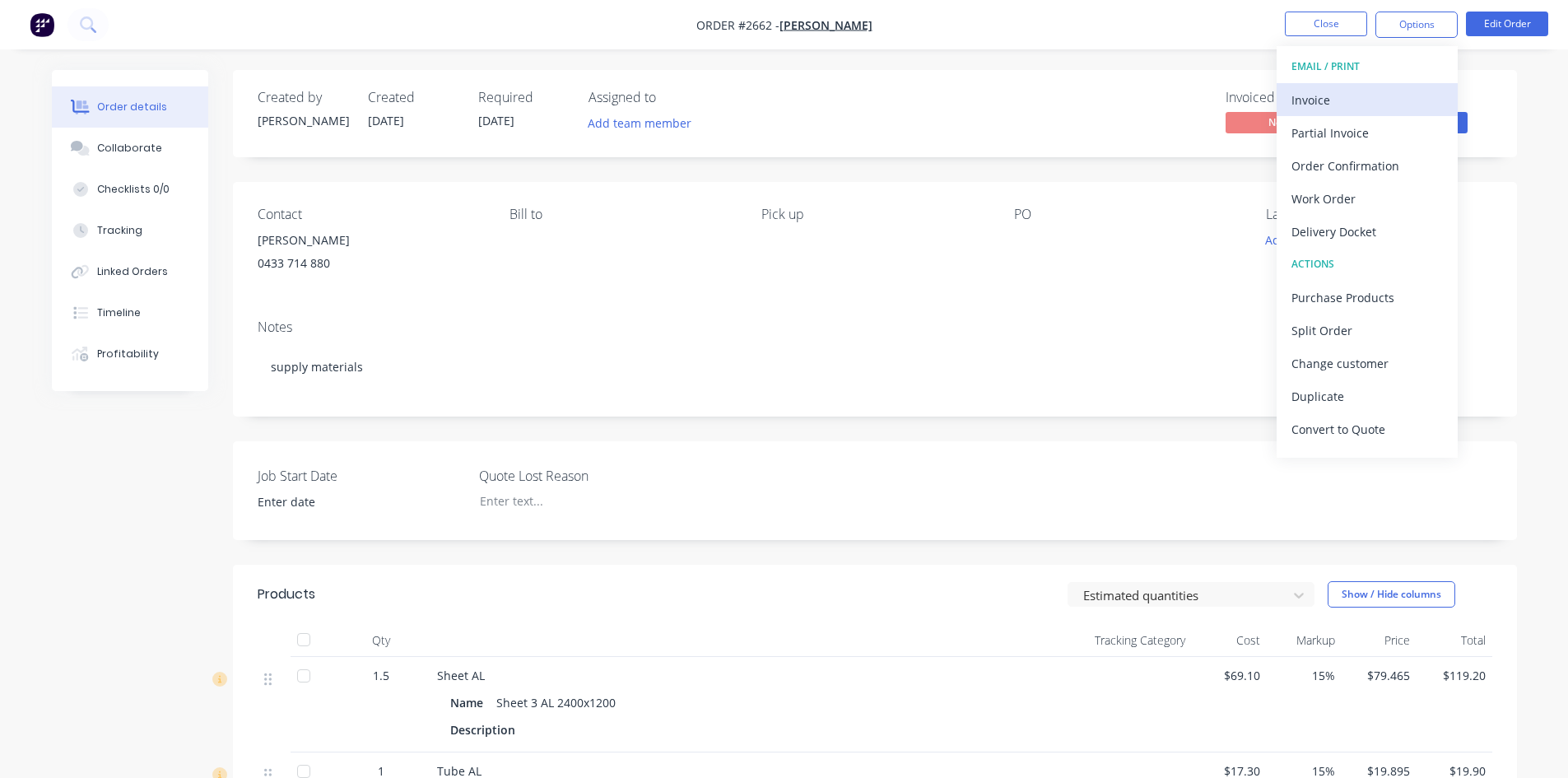
click at [1325, 98] on div "Invoice" at bounding box center [1368, 100] width 152 height 24
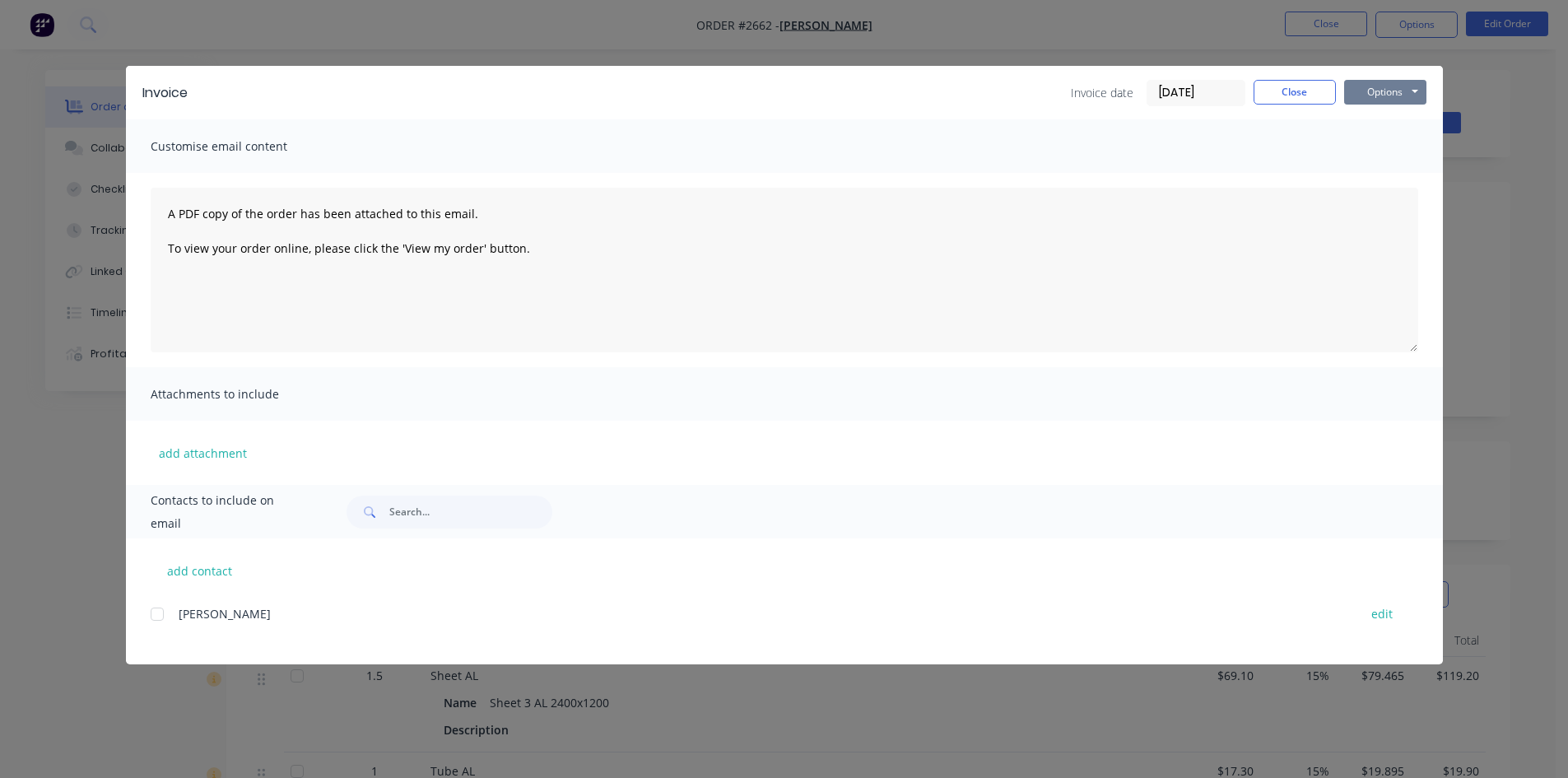
click at [1377, 95] on button "Options" at bounding box center [1385, 91] width 82 height 25
click at [1381, 144] on button "Print" at bounding box center [1396, 149] width 105 height 27
